Goal: Check status: Check status

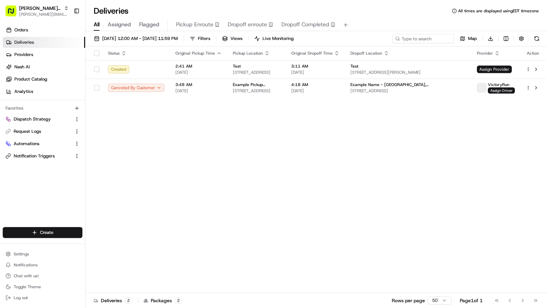
click at [247, 152] on div "Status Original Pickup Time Pickup Location Original Dropoff Time Dropoff Locat…" at bounding box center [315, 169] width 460 height 247
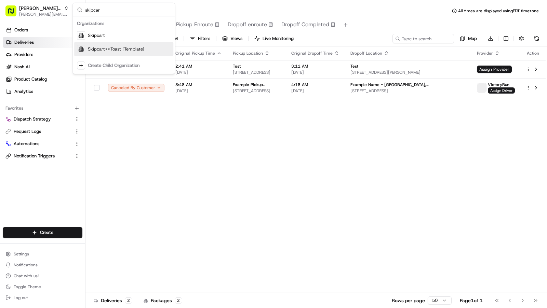
type input "skipcar"
click at [103, 38] on span "Skipcart" at bounding box center [96, 35] width 17 height 6
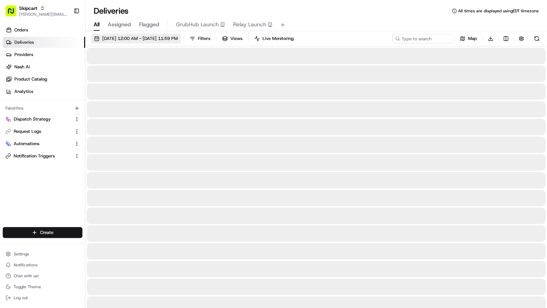
click at [107, 36] on span "08/21/2025 12:00 AM - 08/21/2025 11:59 PM" at bounding box center [140, 39] width 76 height 6
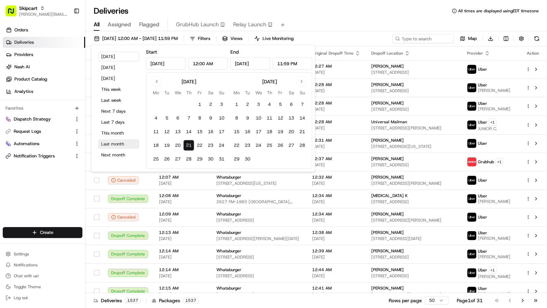
click at [106, 143] on button "Last month" at bounding box center [118, 144] width 41 height 10
type input "Jul 1, 2025"
type input "Jul 31, 2025"
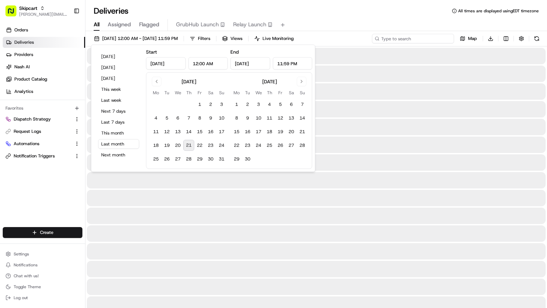
click at [427, 39] on input at bounding box center [413, 39] width 82 height 10
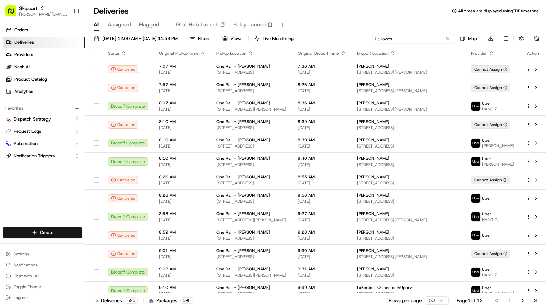
type input "lowes"
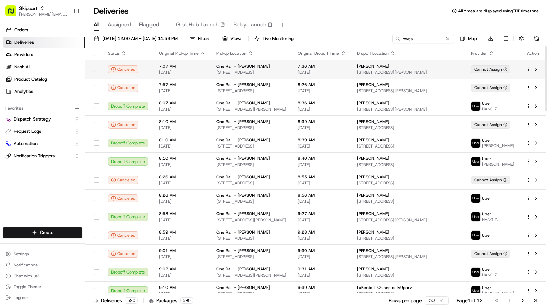
click at [275, 73] on span "[STREET_ADDRESS]" at bounding box center [251, 72] width 70 height 5
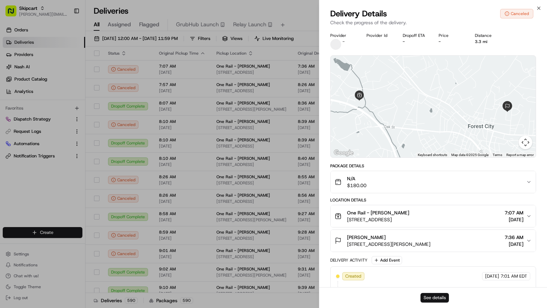
click at [432, 300] on button "See details" at bounding box center [435, 298] width 28 height 10
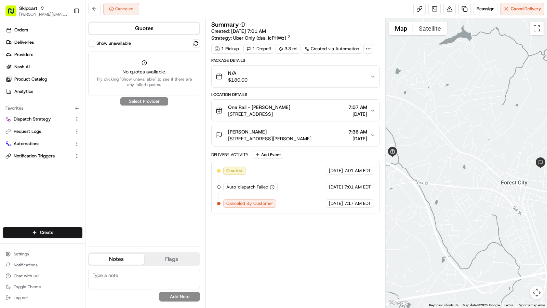
click at [365, 50] on icon at bounding box center [368, 49] width 6 height 6
click at [265, 240] on div "Summary Created: [DATE] 7:01 AM Strategy: Uber Only (dss_icPHWz) 1 Pickup 1 Dro…" at bounding box center [295, 163] width 169 height 283
